Goal: Task Accomplishment & Management: Manage account settings

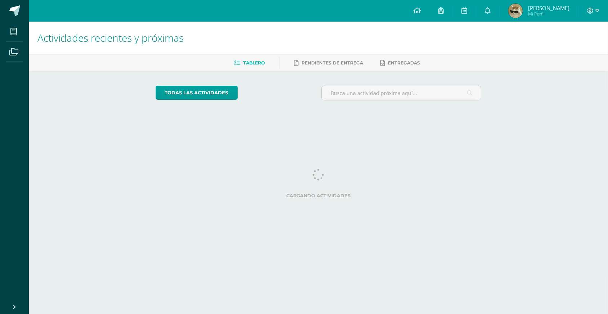
click at [596, 11] on div at bounding box center [594, 11] width 30 height 22
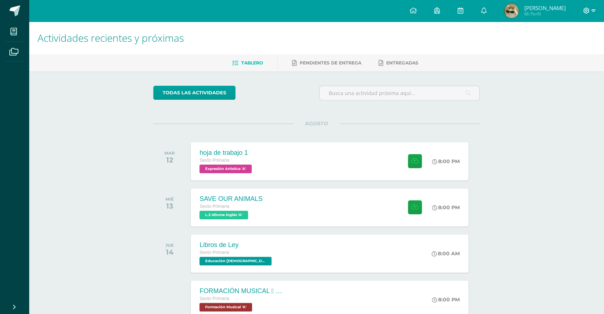
click at [585, 12] on icon at bounding box center [586, 11] width 6 height 6
click at [563, 49] on span "Cerrar sesión" at bounding box center [570, 49] width 32 height 7
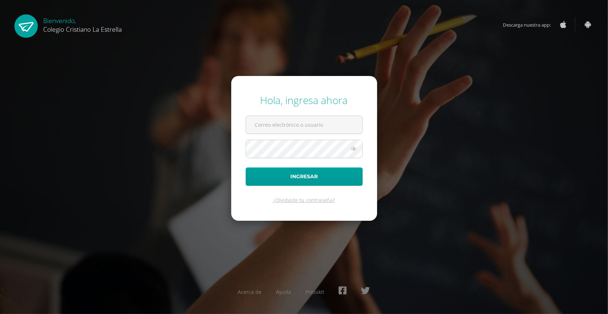
type input "2021117@laestrella.edu.gt"
click at [354, 150] on icon at bounding box center [354, 149] width 9 height 9
